Goal: Task Accomplishment & Management: Use online tool/utility

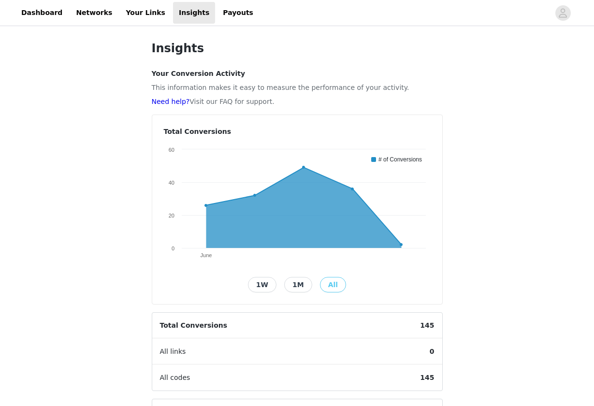
click at [294, 282] on button "1M" at bounding box center [298, 284] width 28 height 15
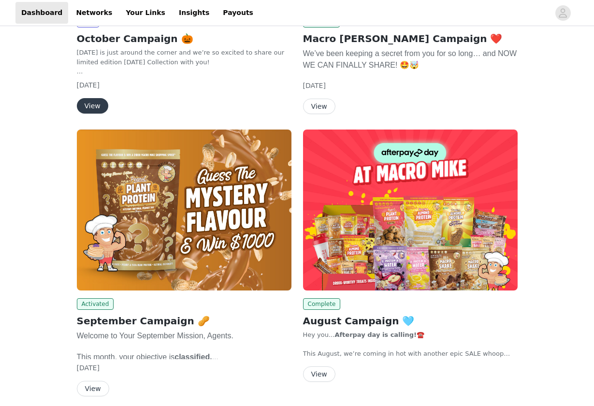
scroll to position [260, 0]
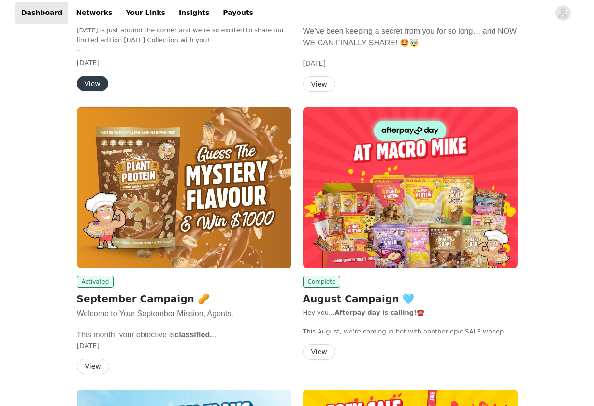
click at [159, 199] on img at bounding box center [184, 187] width 214 height 161
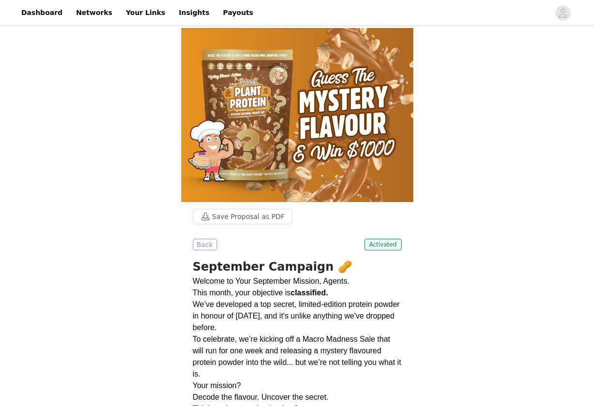
click at [211, 242] on button "Back" at bounding box center [205, 245] width 24 height 12
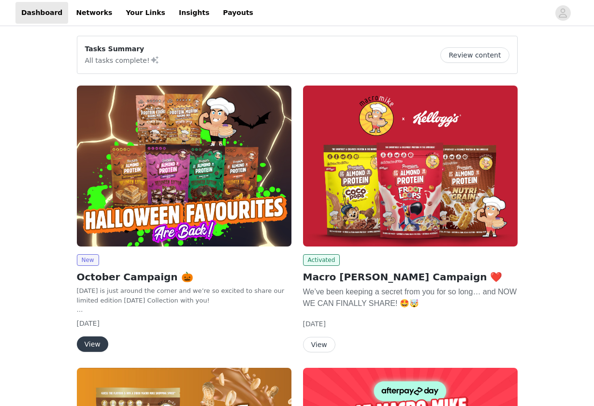
click at [257, 144] on img at bounding box center [184, 165] width 214 height 161
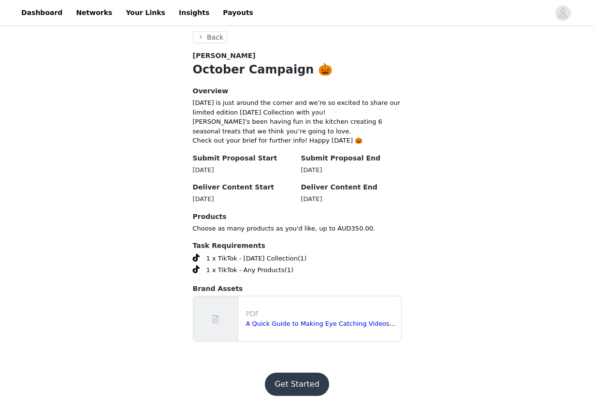
scroll to position [178, 0]
click at [285, 386] on button "Get Started" at bounding box center [297, 384] width 64 height 23
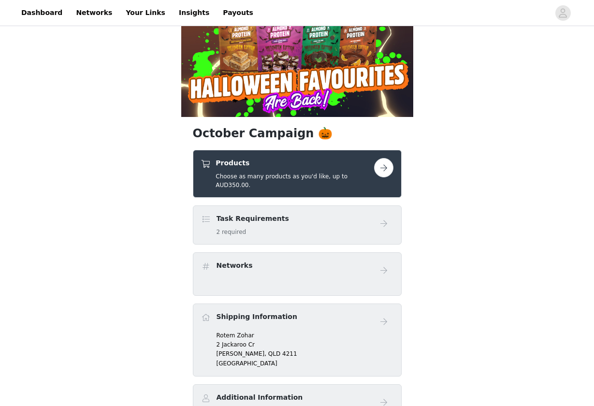
click at [391, 172] on button "button" at bounding box center [383, 167] width 19 height 19
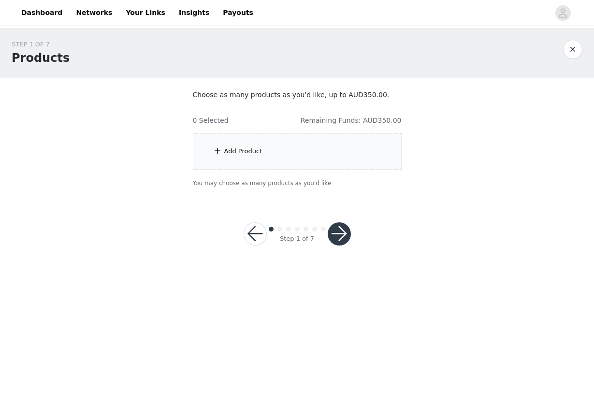
click at [275, 161] on div "Add Product" at bounding box center [297, 151] width 209 height 36
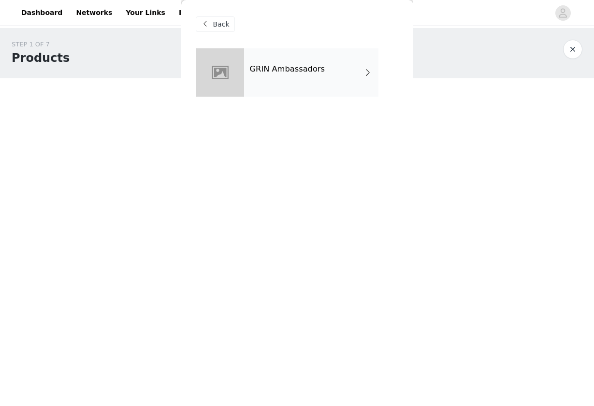
click at [345, 90] on div "GRIN Ambassadors" at bounding box center [311, 72] width 134 height 48
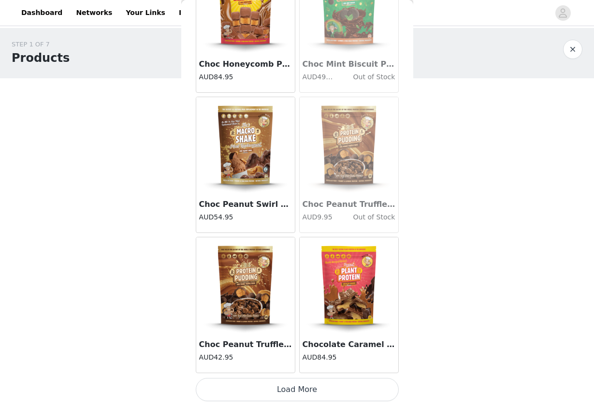
click at [311, 388] on button "Load More" at bounding box center [297, 389] width 203 height 23
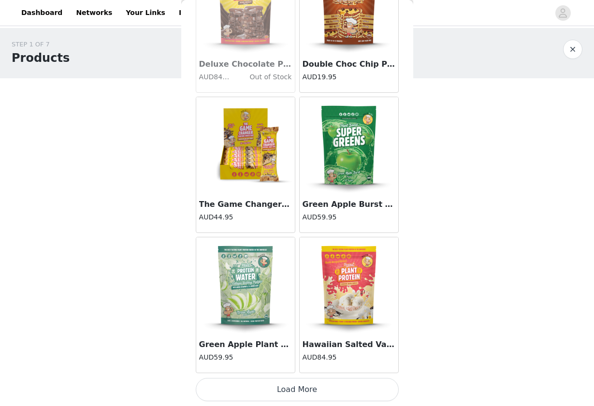
click at [292, 390] on button "Load More" at bounding box center [297, 389] width 203 height 23
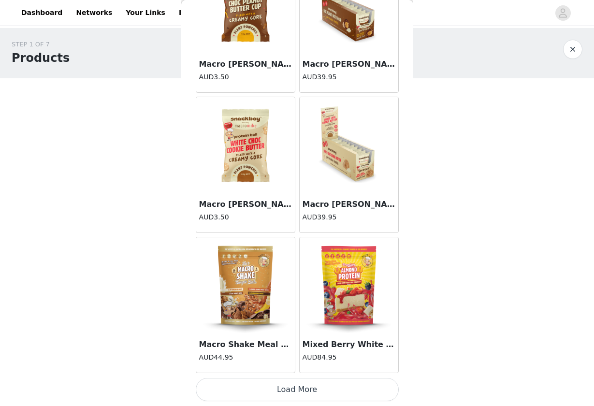
click at [288, 389] on button "Load More" at bounding box center [297, 389] width 203 height 23
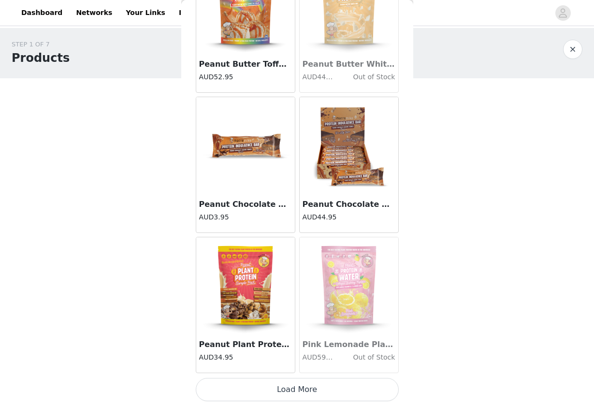
click at [316, 385] on button "Load More" at bounding box center [297, 389] width 203 height 23
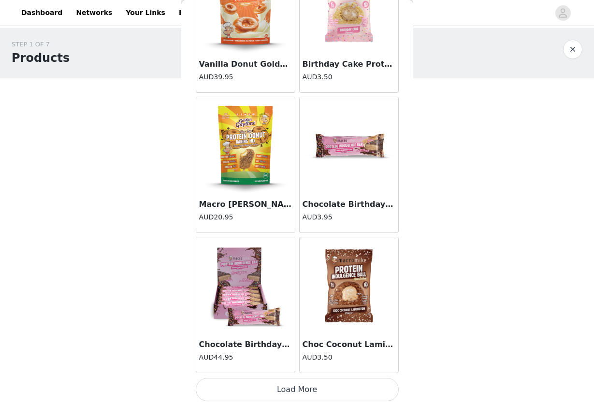
click at [291, 394] on button "Load More" at bounding box center [297, 389] width 203 height 23
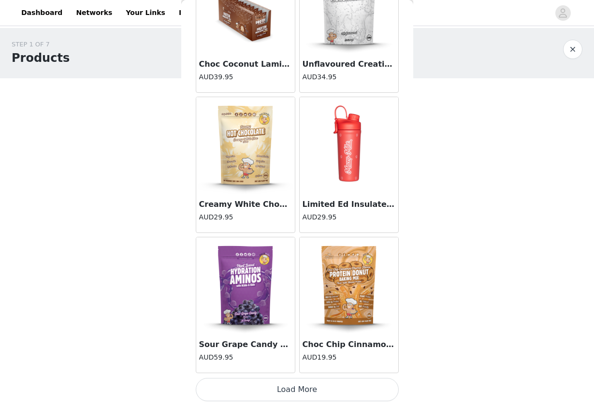
click at [289, 399] on button "Load More" at bounding box center [297, 389] width 203 height 23
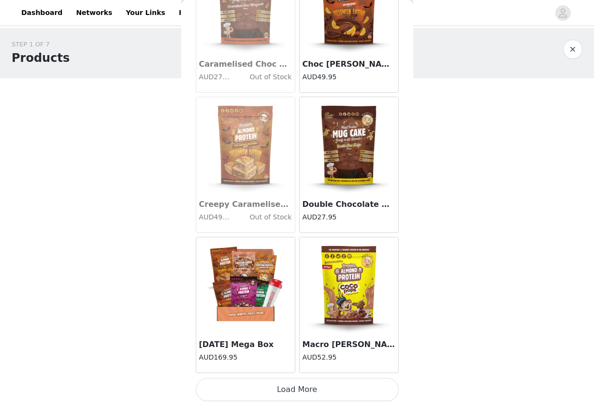
click at [284, 399] on button "Load More" at bounding box center [297, 389] width 203 height 23
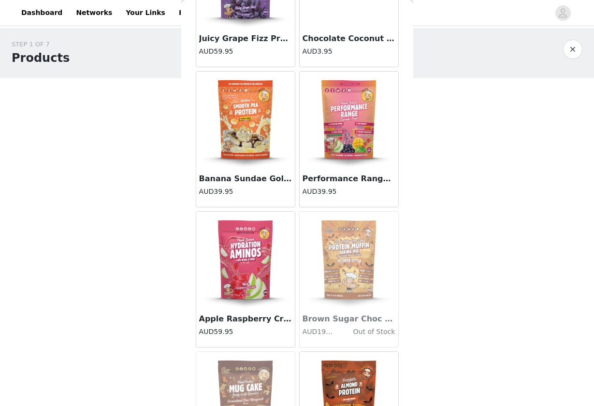
click at [235, 258] on img at bounding box center [245, 260] width 97 height 97
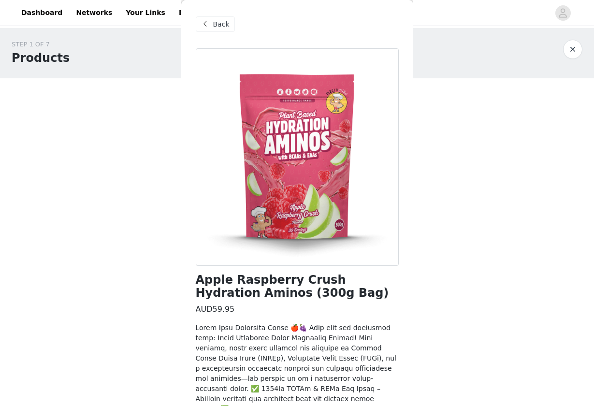
click at [211, 29] on div "Back" at bounding box center [215, 23] width 39 height 15
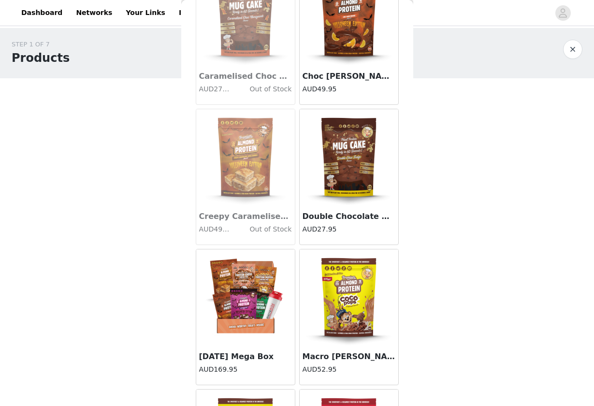
click at [256, 281] on img at bounding box center [245, 297] width 97 height 97
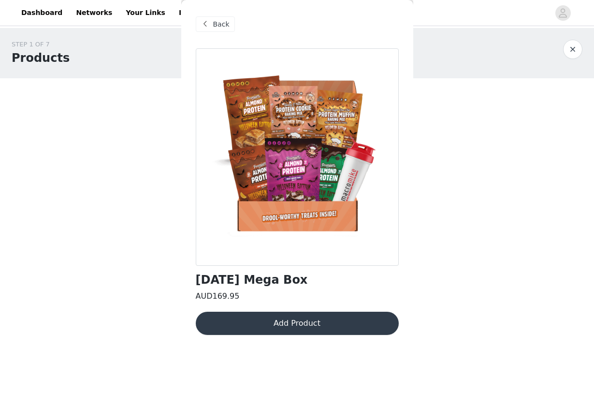
click at [207, 29] on span at bounding box center [205, 24] width 12 height 12
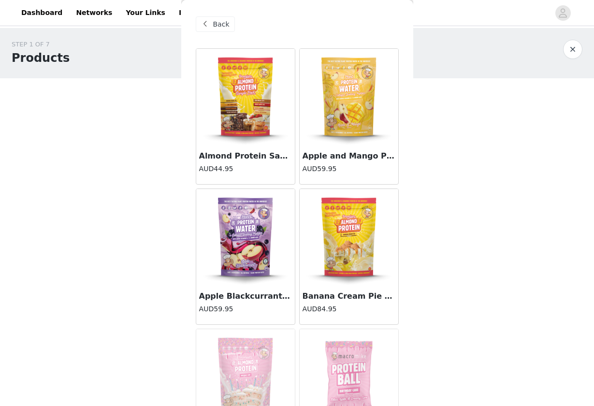
click at [217, 30] on div "Back" at bounding box center [215, 23] width 39 height 15
